Goal: Obtain resource: Download file/media

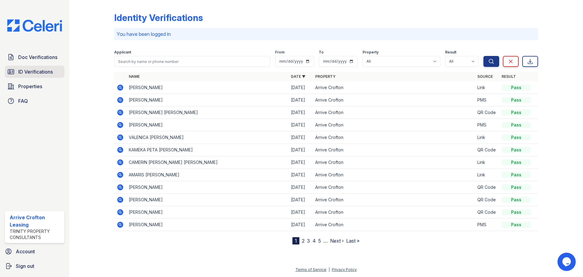
click at [34, 70] on span "ID Verifications" at bounding box center [35, 71] width 35 height 7
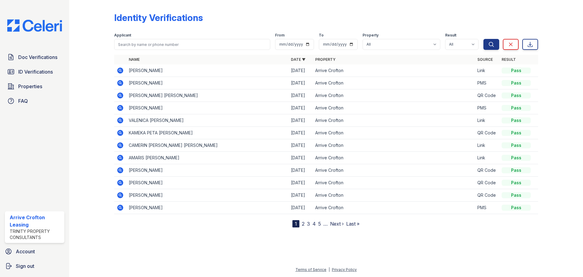
click at [39, 53] on span "Doc Verifications" at bounding box center [37, 56] width 39 height 7
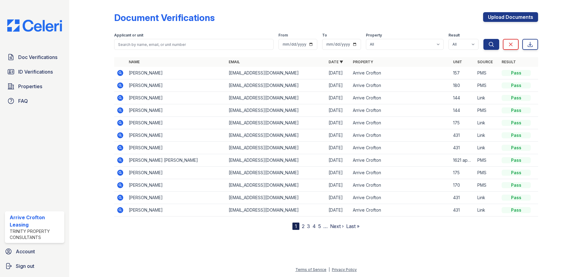
click at [121, 98] on icon at bounding box center [120, 98] width 2 height 2
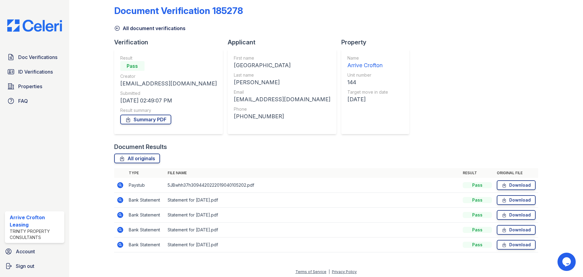
scroll to position [9, 0]
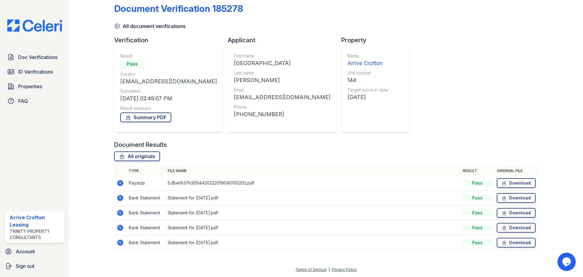
click at [156, 123] on div "Summary PDF" at bounding box center [168, 117] width 97 height 12
click at [156, 121] on link "Summary PDF" at bounding box center [145, 117] width 51 height 10
click at [150, 115] on link "Summary PDF" at bounding box center [145, 117] width 51 height 10
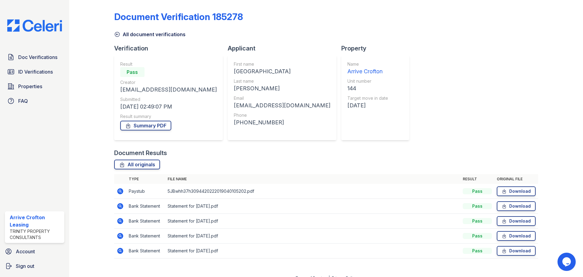
scroll to position [0, 0]
click at [123, 34] on link "All document verifications" at bounding box center [149, 35] width 71 height 7
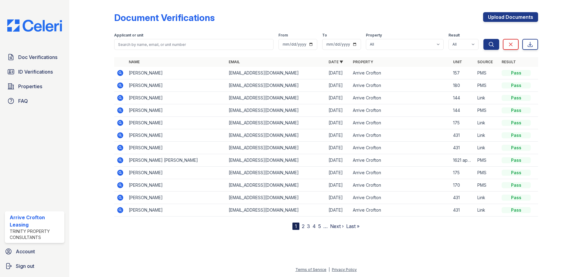
click at [120, 112] on icon at bounding box center [120, 110] width 6 height 6
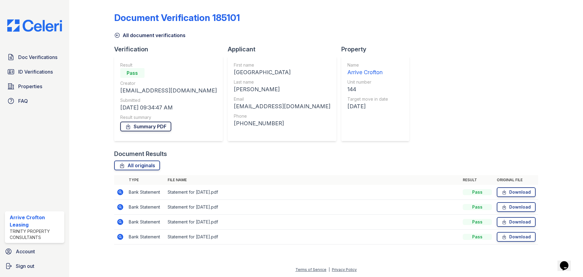
click at [155, 124] on link "Summary PDF" at bounding box center [145, 127] width 51 height 10
click at [118, 36] on icon at bounding box center [117, 35] width 6 height 6
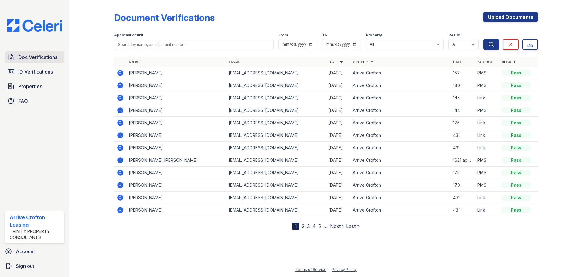
click at [30, 62] on link "Doc Verifications" at bounding box center [35, 57] width 60 height 12
click at [31, 71] on span "ID Verifications" at bounding box center [35, 71] width 35 height 7
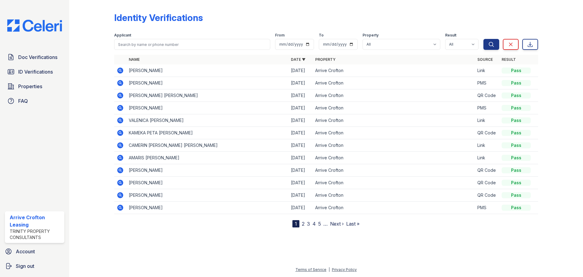
click at [123, 109] on icon at bounding box center [120, 108] width 6 height 6
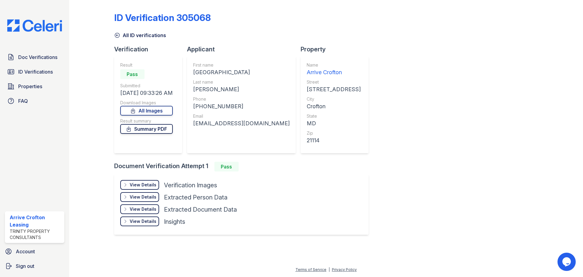
click at [162, 128] on link "Summary PDF" at bounding box center [146, 129] width 53 height 10
click at [117, 37] on icon at bounding box center [117, 35] width 6 height 6
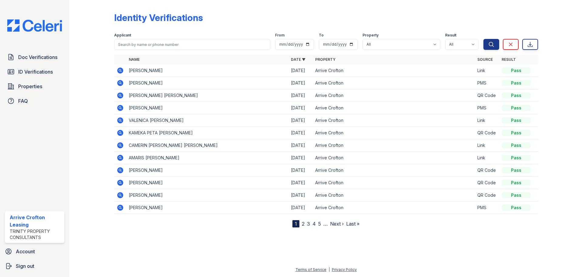
click at [44, 71] on span "ID Verifications" at bounding box center [35, 71] width 35 height 7
click at [23, 73] on span "ID Verifications" at bounding box center [35, 71] width 35 height 7
